Goal: Navigation & Orientation: Find specific page/section

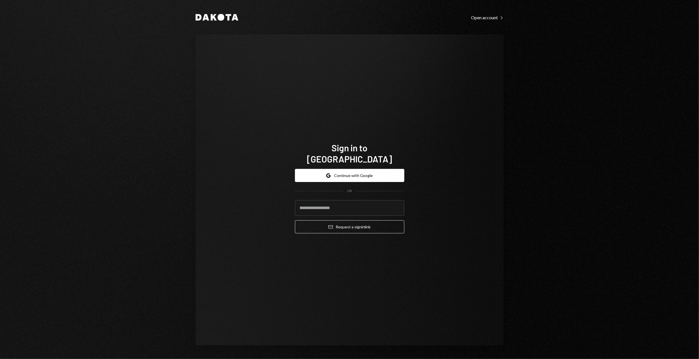
type input "**********"
click at [351, 220] on button "Email Request a sign in link" at bounding box center [349, 226] width 109 height 13
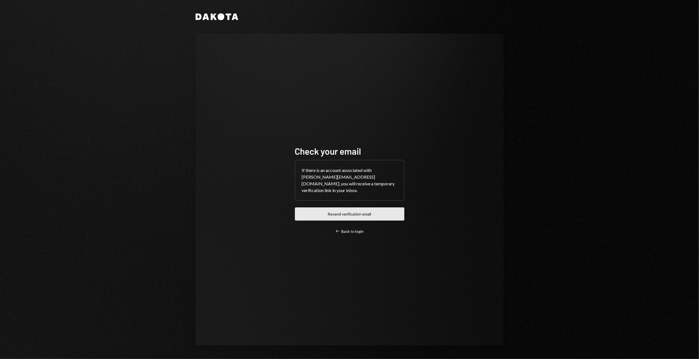
click at [383, 213] on button "Resend verification email" at bounding box center [349, 213] width 109 height 13
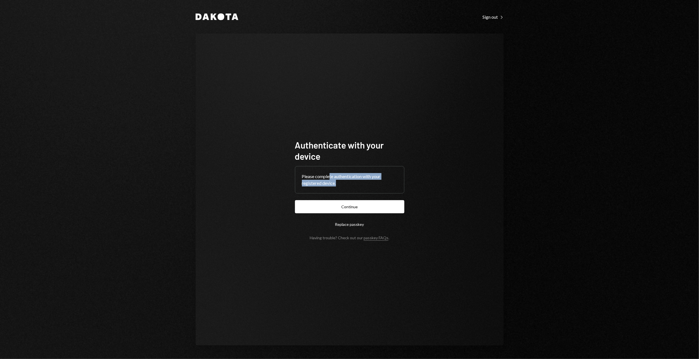
drag, startPoint x: 0, startPoint y: 0, endPoint x: 375, endPoint y: 183, distance: 416.9
click at [375, 183] on div "Please complete authentication with your registered device." at bounding box center [349, 179] width 95 height 13
drag, startPoint x: 365, startPoint y: 197, endPoint x: 361, endPoint y: 200, distance: 5.7
click at [361, 200] on button "Continue" at bounding box center [349, 206] width 109 height 13
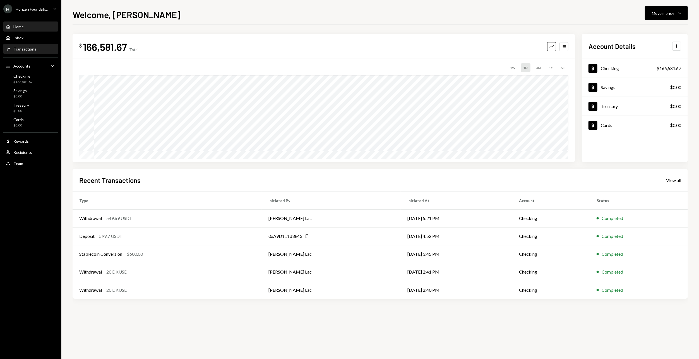
click at [25, 47] on div "Transactions" at bounding box center [24, 49] width 23 height 5
